Goal: Task Accomplishment & Management: Manage account settings

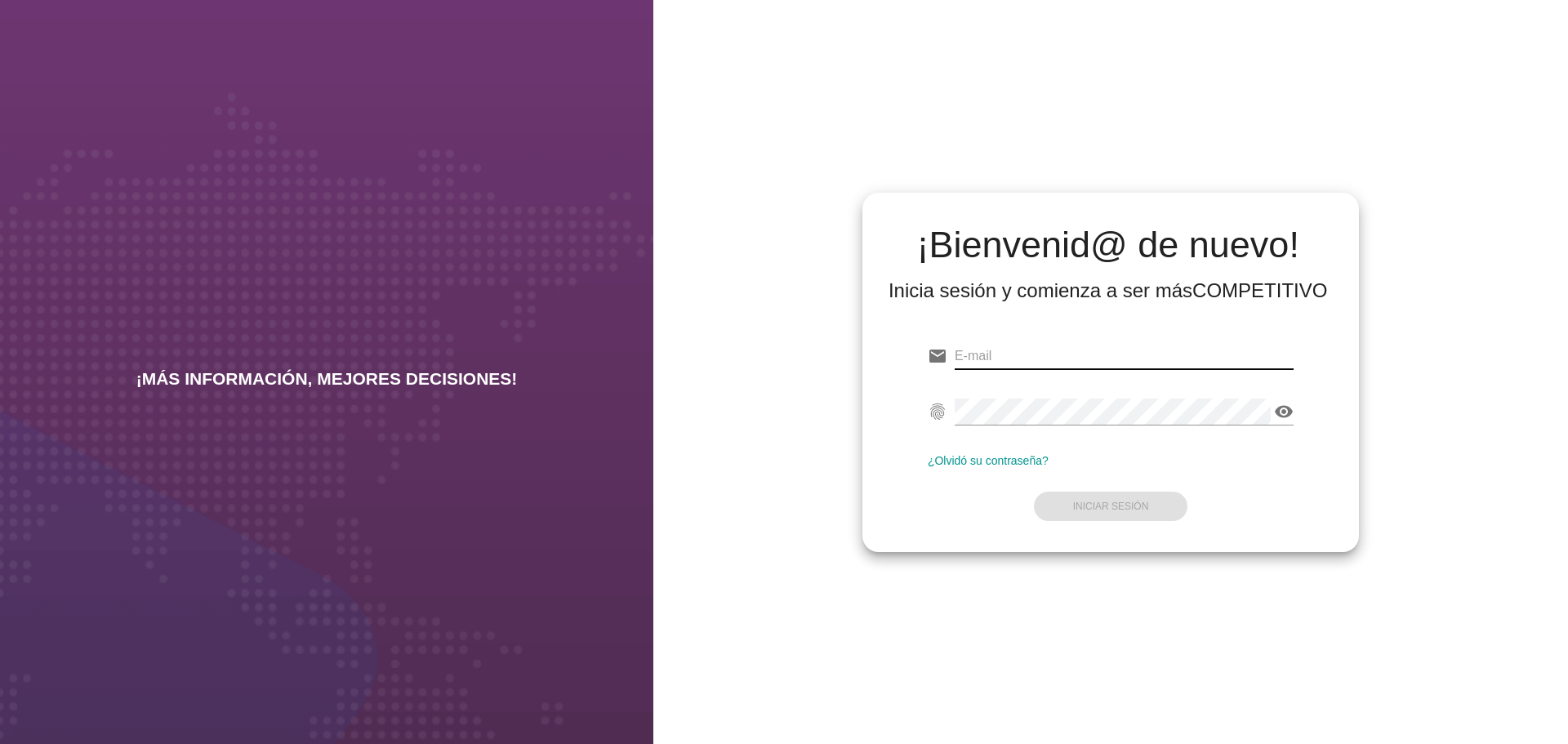
click at [1013, 354] on input "email" at bounding box center [1124, 356] width 339 height 26
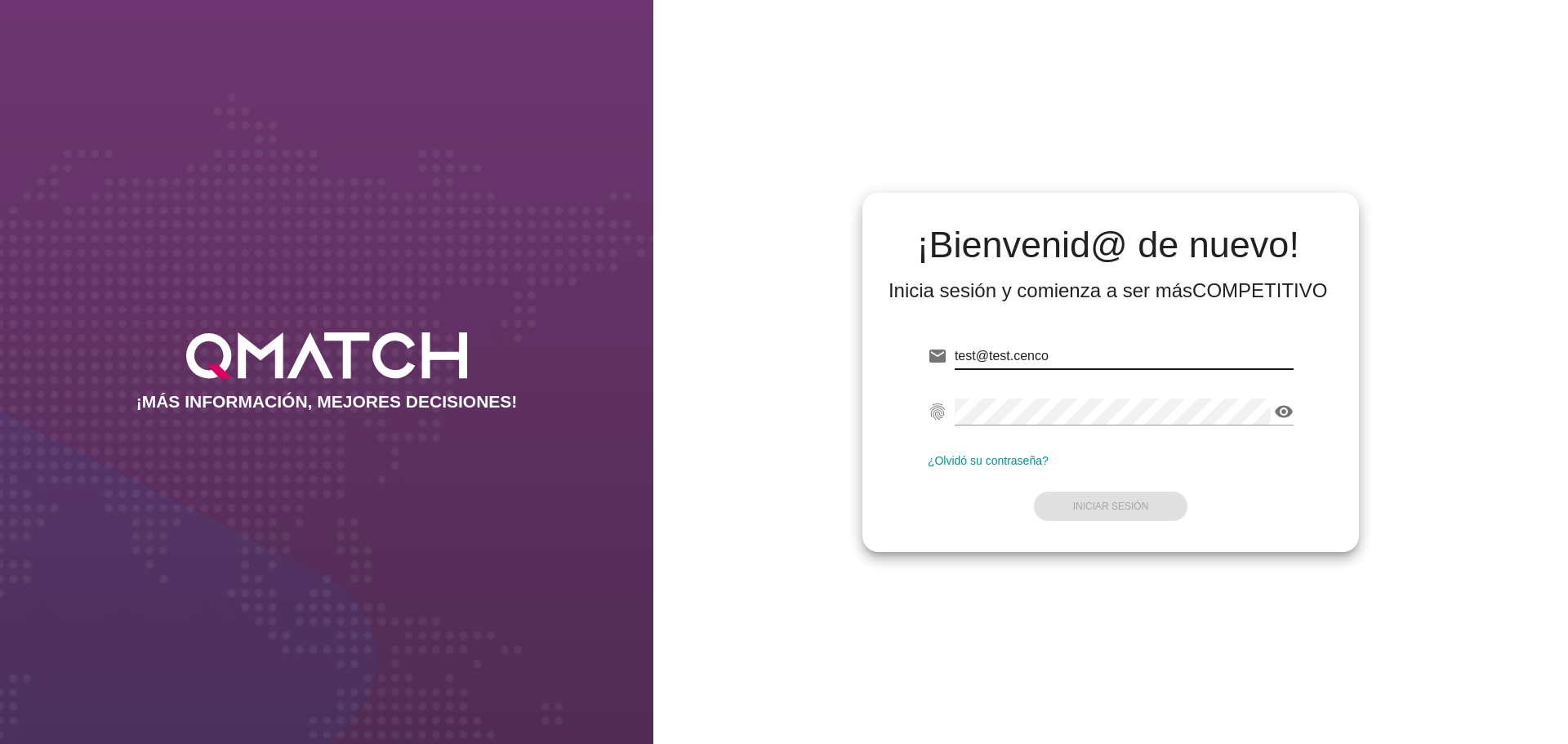
type input "[EMAIL_ADDRESS][DOMAIN_NAME]"
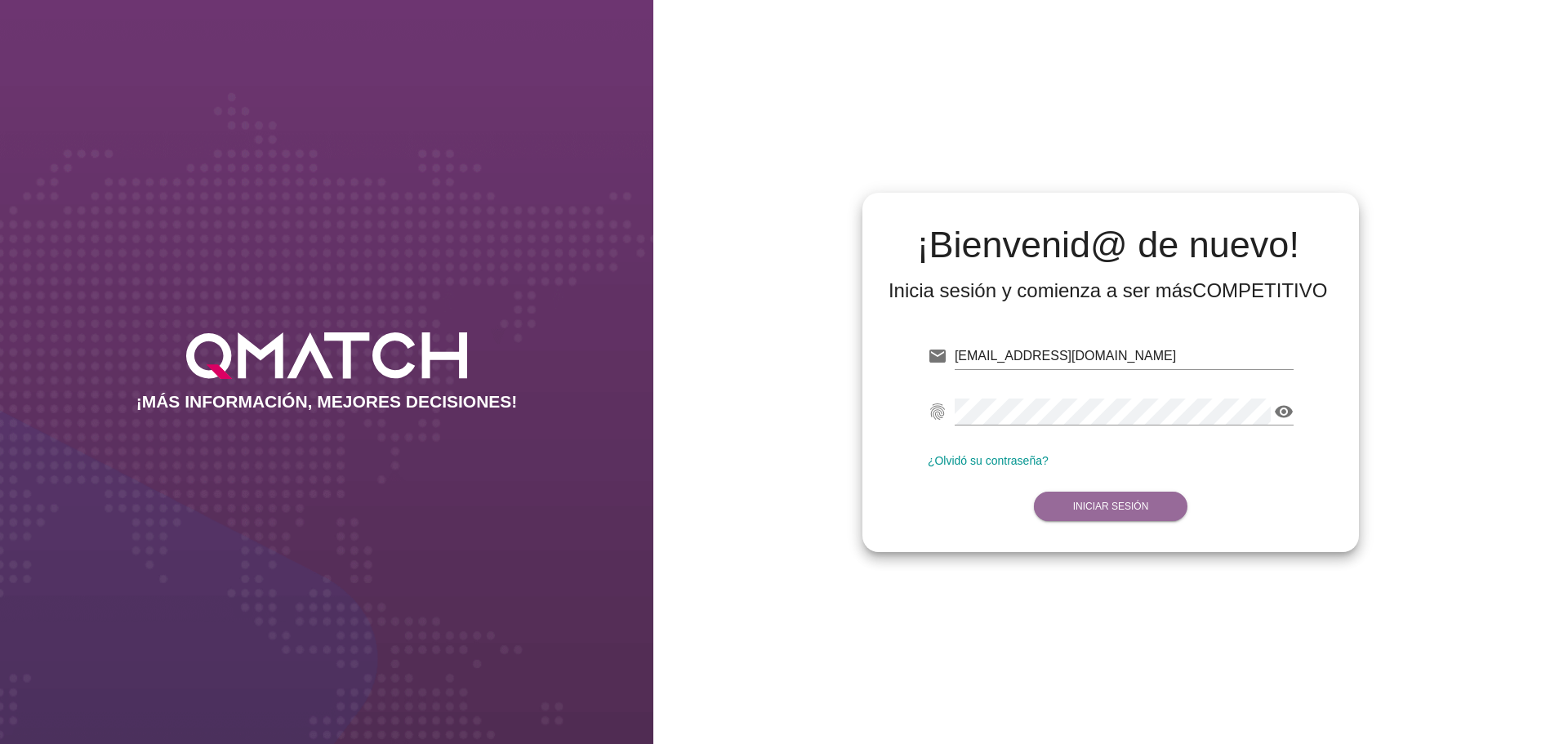
click at [1121, 509] on strong "Iniciar Sesión" at bounding box center [1112, 506] width 76 height 11
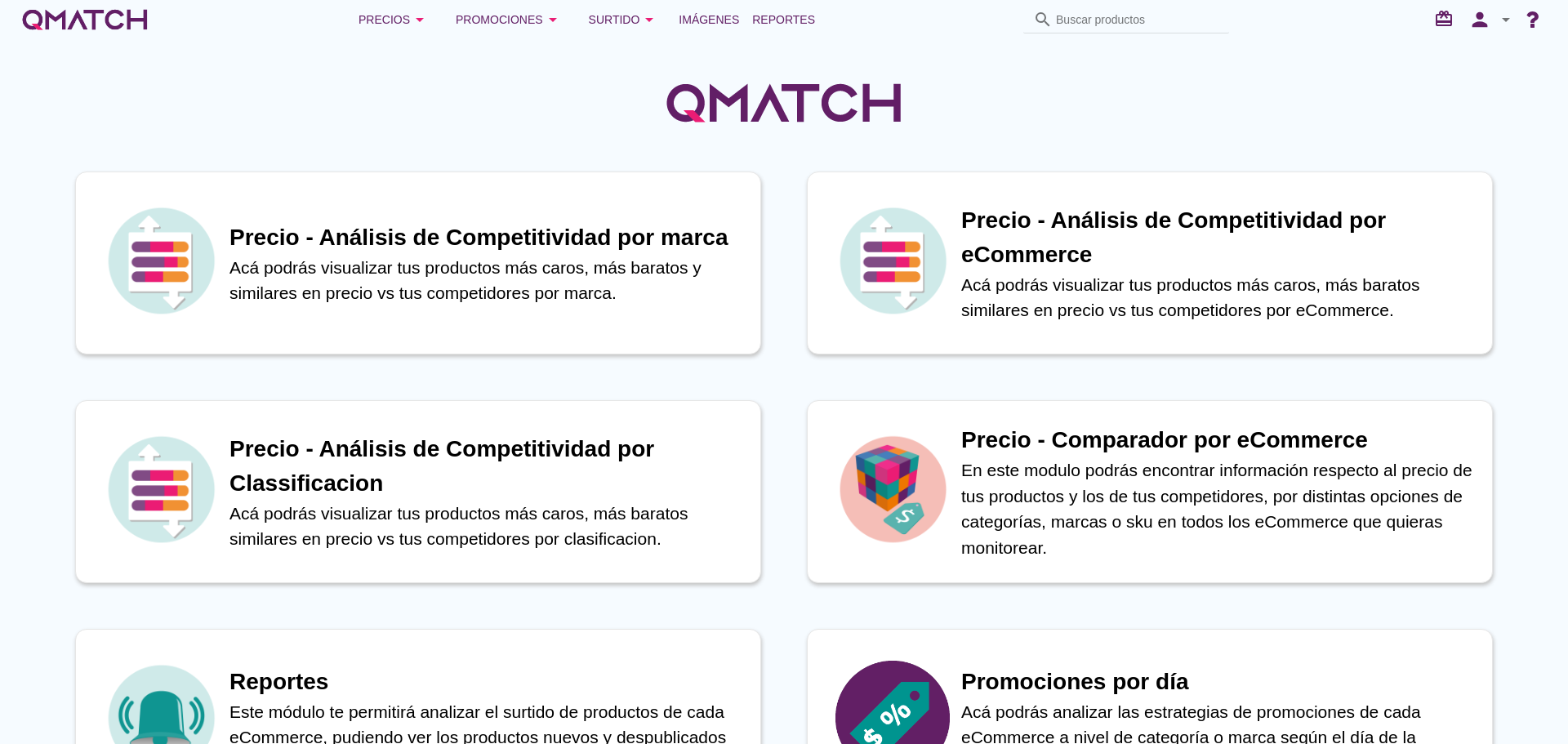
click at [1509, 22] on icon "arrow_drop_down" at bounding box center [1506, 19] width 19 height 19
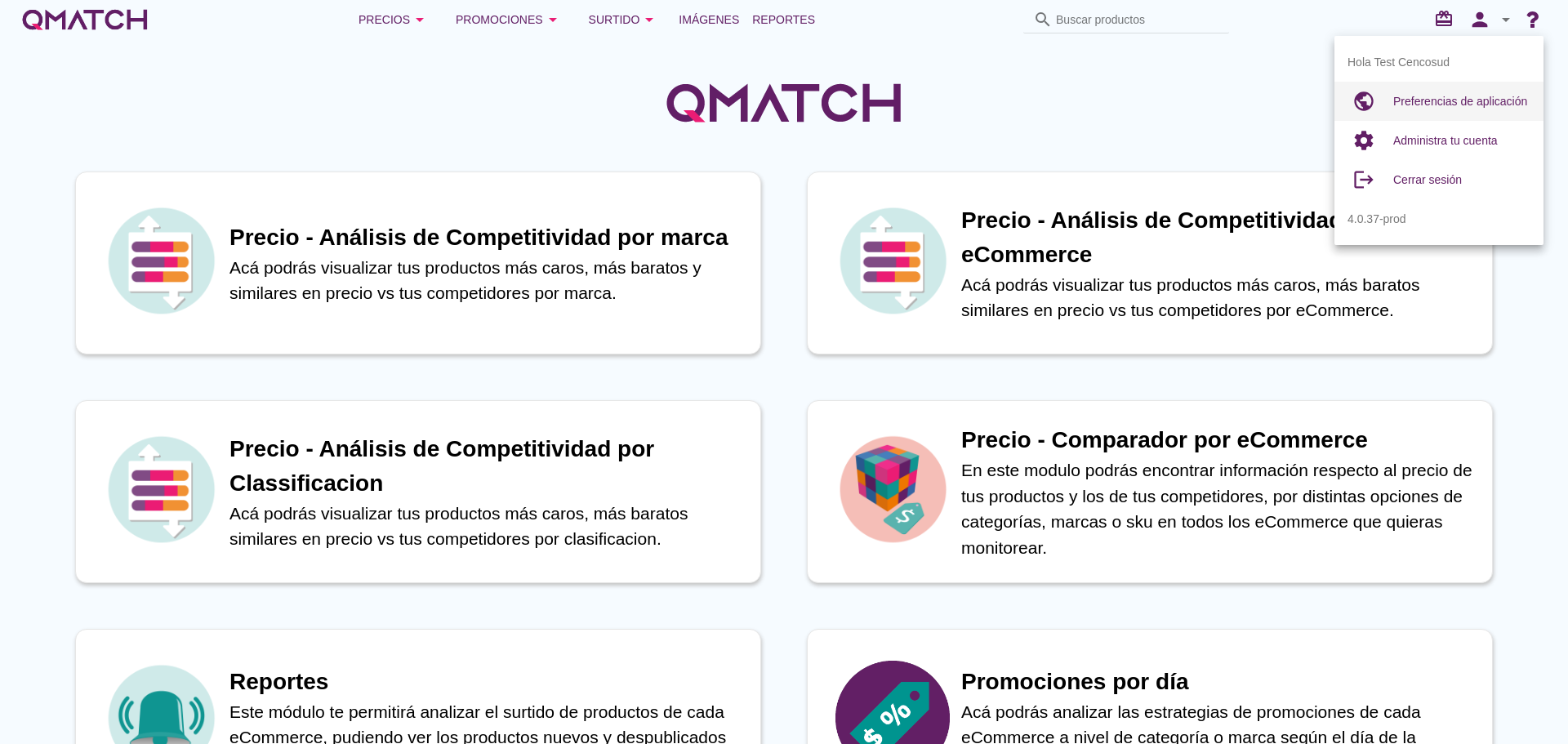
click at [1448, 97] on span "Preferencias de aplicación" at bounding box center [1460, 102] width 134 height 13
radio input "true"
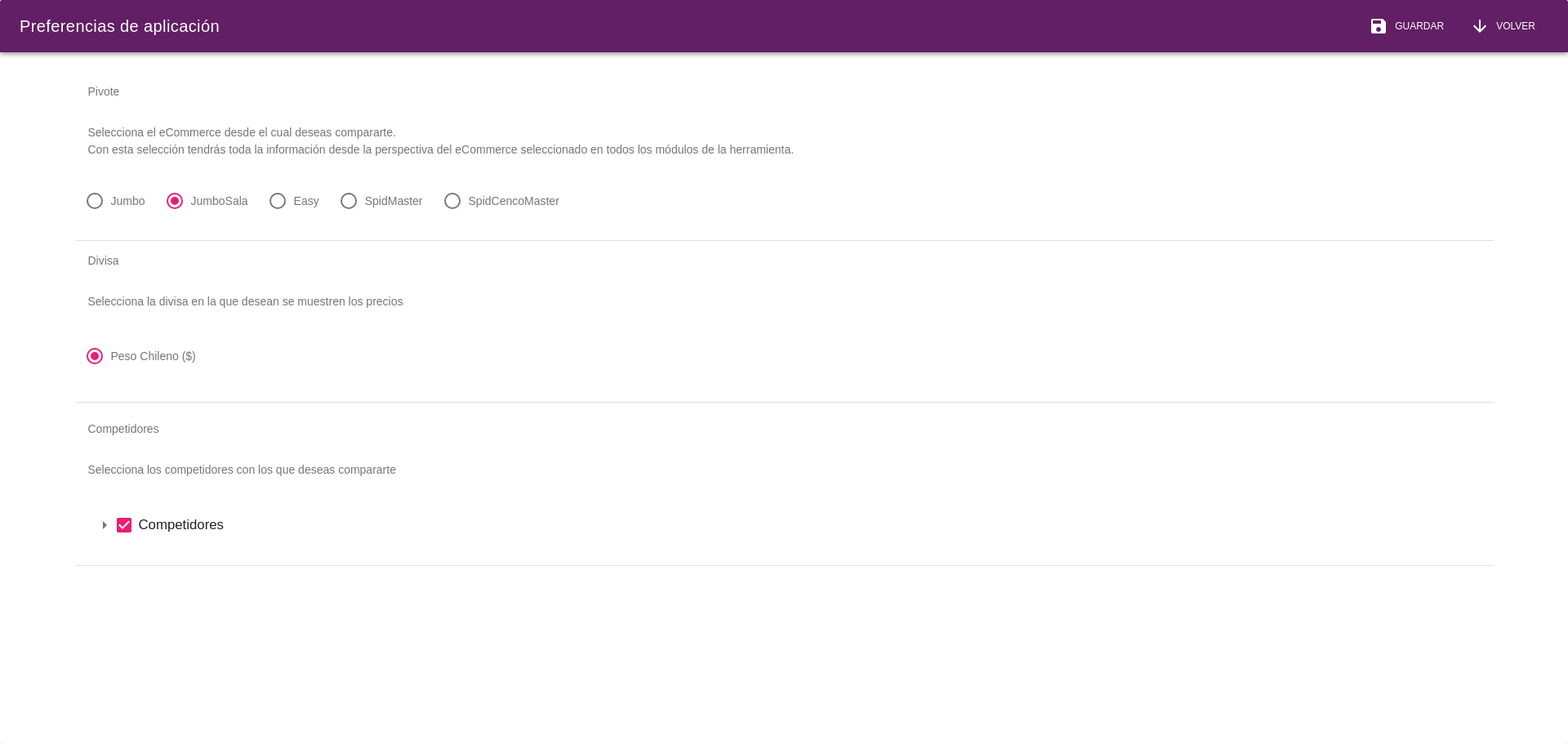
drag, startPoint x: 95, startPoint y: 532, endPoint x: 99, endPoint y: 540, distance: 8.9
click at [92, 531] on div "arrow_drop_down check_box Competidores" at bounding box center [784, 525] width 1419 height 67
drag, startPoint x: 99, startPoint y: 525, endPoint x: 101, endPoint y: 535, distance: 10.2
click at [99, 524] on icon "arrow_drop_down" at bounding box center [104, 525] width 19 height 19
click at [125, 554] on icon "arrow_drop_down" at bounding box center [126, 553] width 19 height 19
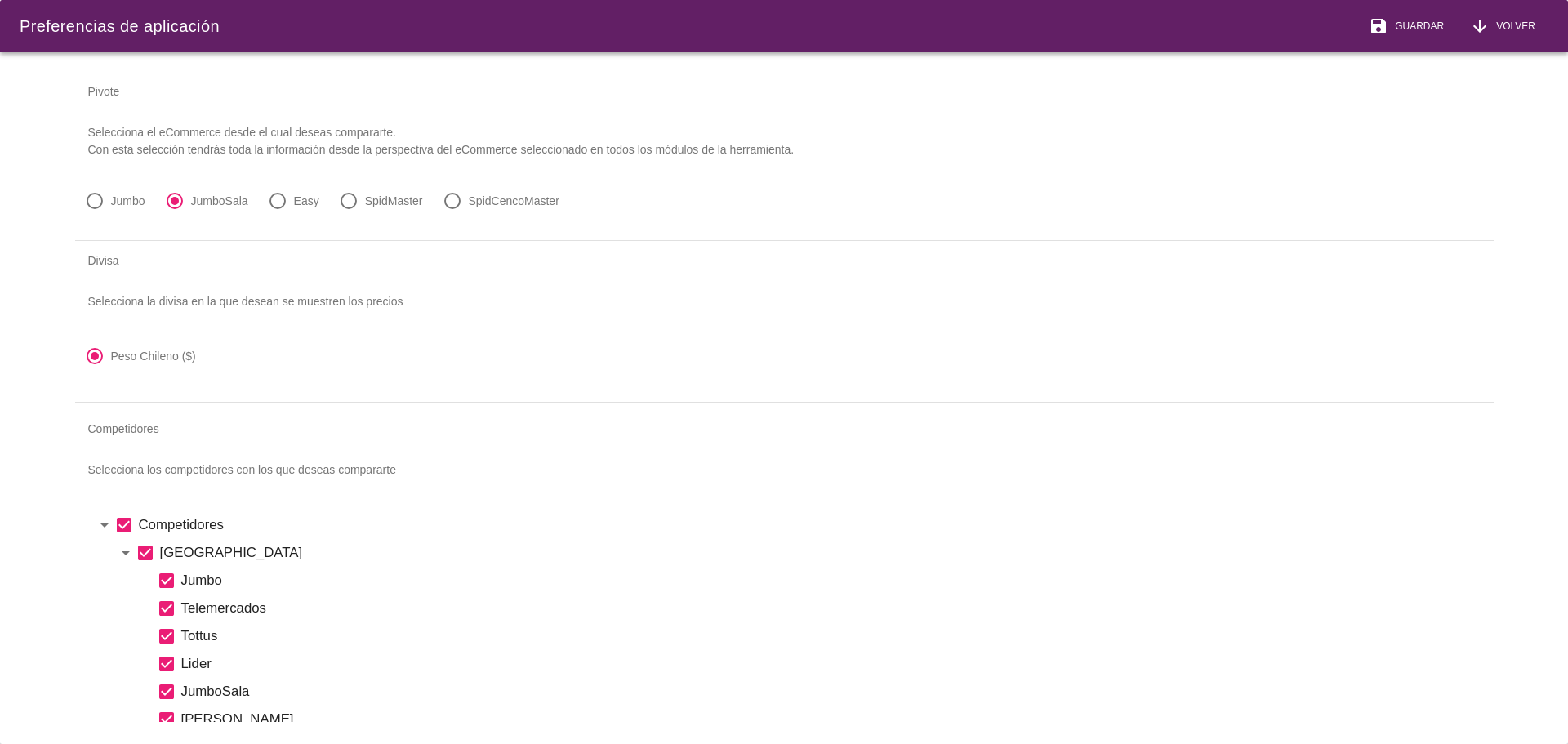
scroll to position [327, 0]
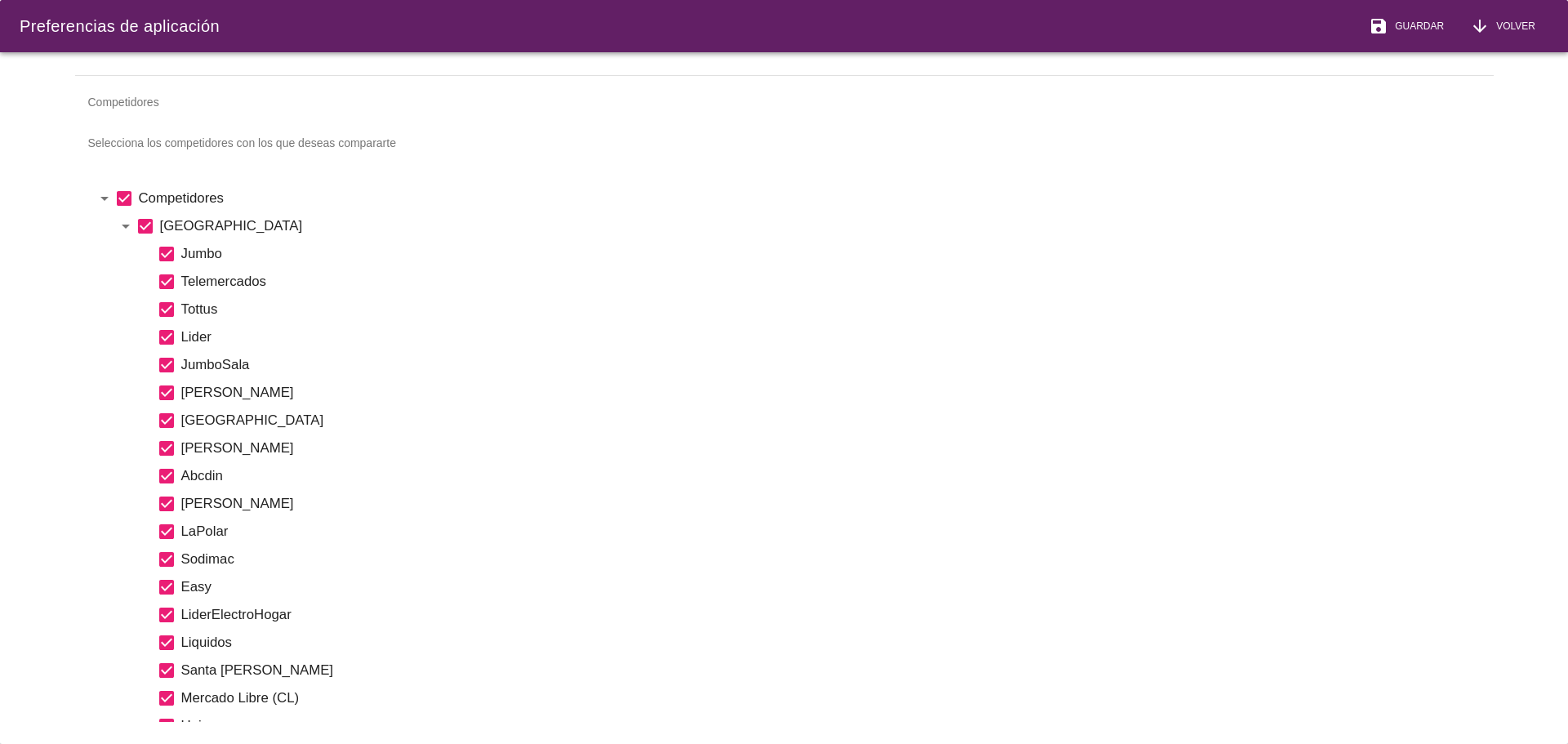
click at [1198, 226] on label "[GEOGRAPHIC_DATA]" at bounding box center [817, 226] width 1314 height 20
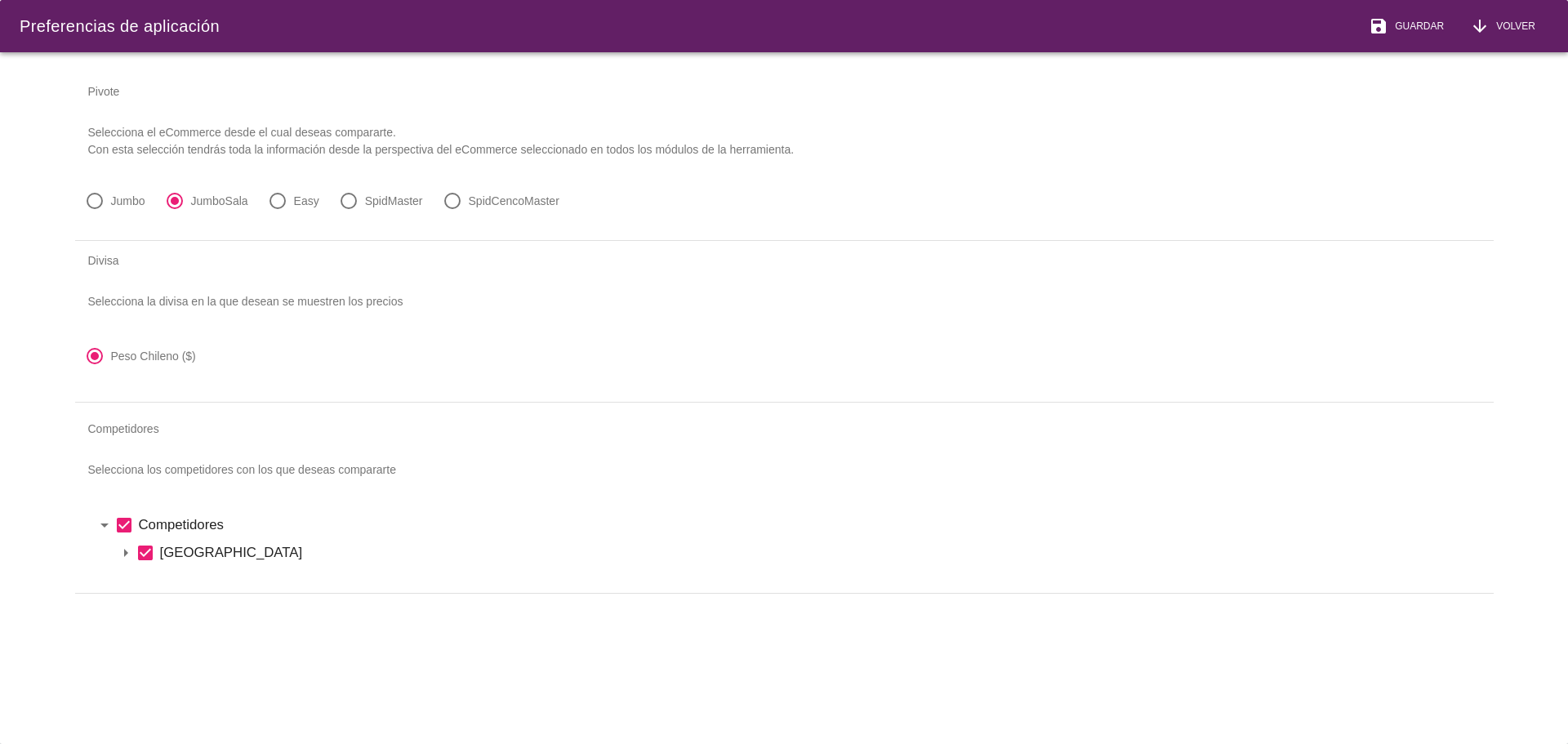
scroll to position [0, 0]
click at [120, 550] on icon "arrow_drop_down" at bounding box center [126, 553] width 19 height 19
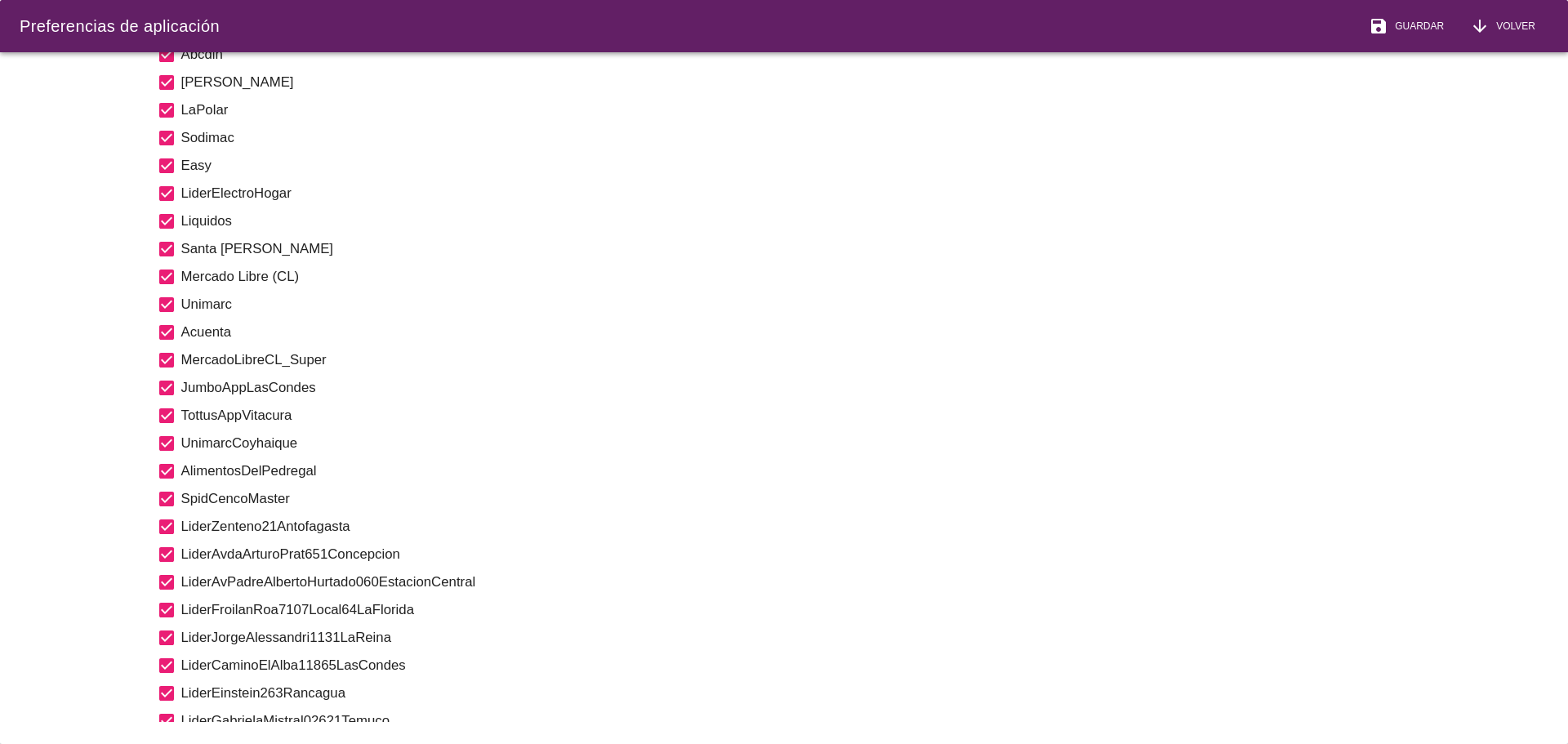
scroll to position [981, 0]
